Goal: Information Seeking & Learning: Learn about a topic

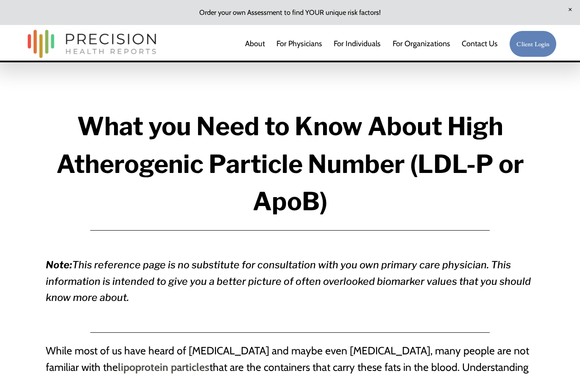
click at [296, 279] on em "This reference page is no substitute for consultation with you own primary care…" at bounding box center [290, 281] width 488 height 45
click at [259, 258] on h4 "Note: This reference page is no substitute for consultation with you own primar…" at bounding box center [290, 281] width 489 height 49
click at [239, 263] on em "This reference page is no substitute for consultation with you own primary care…" at bounding box center [290, 281] width 488 height 45
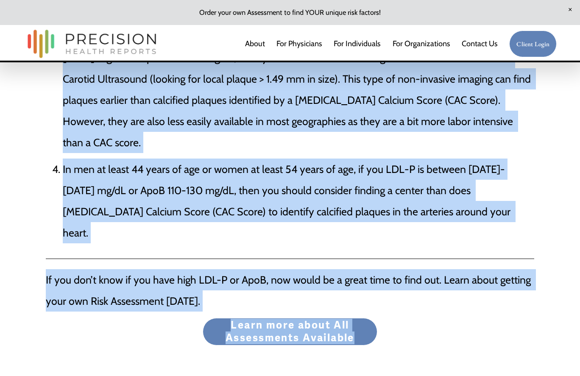
scroll to position [2470, 0]
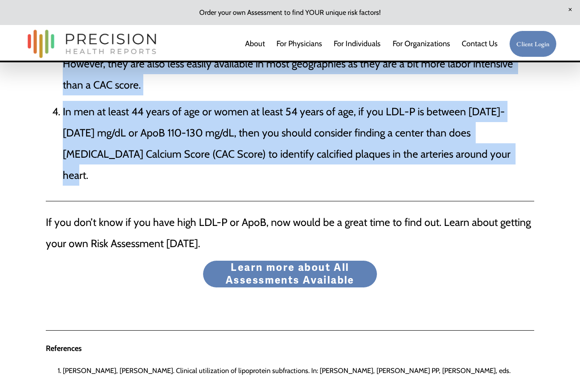
drag, startPoint x: 79, startPoint y: 122, endPoint x: 455, endPoint y: 150, distance: 377.0
copy article "Lore ips Dolo si Amet Conse Adip Elitseddoei Temporin Utlabo (ETD-M al EniM) Ad…"
click at [302, 118] on p "In men at least 44 years of age or women at least 54 years of age, if you LDL‐P…" at bounding box center [299, 143] width 472 height 85
click at [247, 123] on p "In men at least 44 years of age or women at least 54 years of age, if you LDL‐P…" at bounding box center [299, 143] width 472 height 85
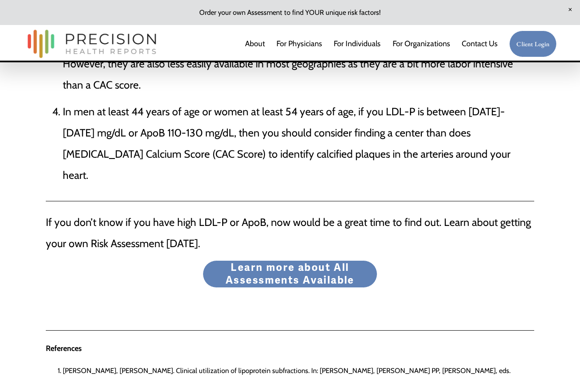
click at [417, 151] on p "In men at least 44 years of age or women at least 54 years of age, if you LDL‐P…" at bounding box center [299, 143] width 472 height 85
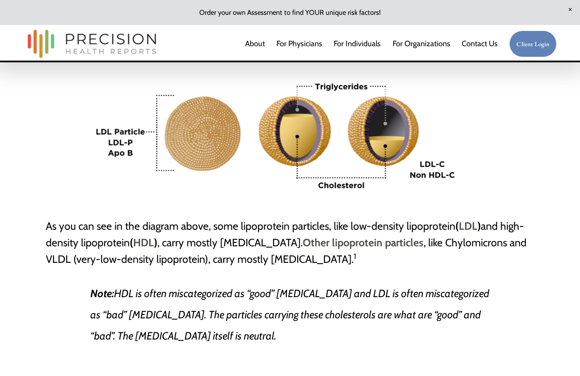
scroll to position [511, 0]
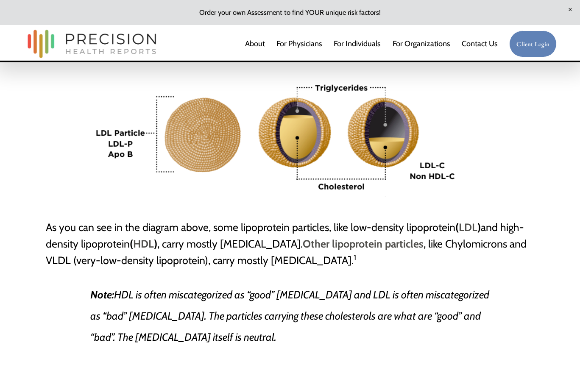
click at [570, 10] on span "Close Announcement" at bounding box center [571, 10] width 20 height 20
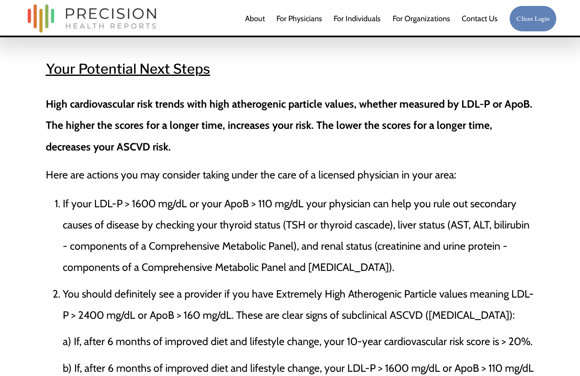
scroll to position [2007, 0]
